Goal: Task Accomplishment & Management: Manage account settings

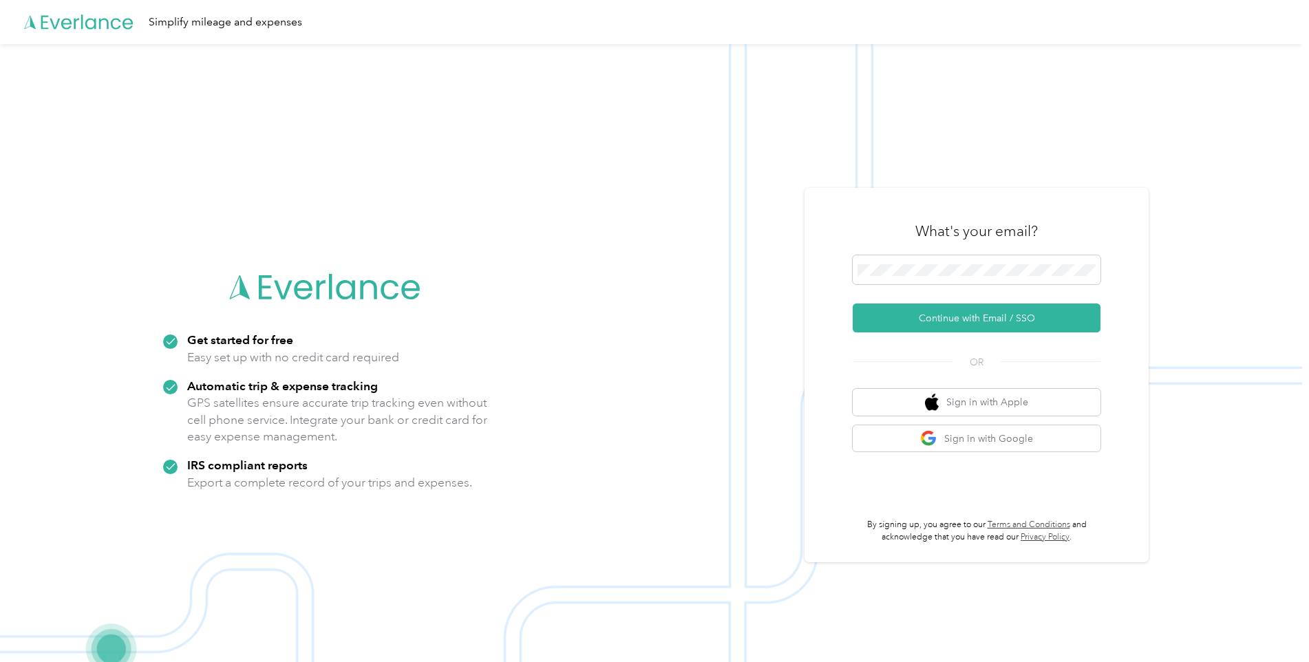
click at [931, 254] on div "What's your email?" at bounding box center [976, 231] width 248 height 48
click at [948, 308] on button "Continue with Email / SSO" at bounding box center [976, 317] width 248 height 29
